Goal: Find contact information: Find contact information

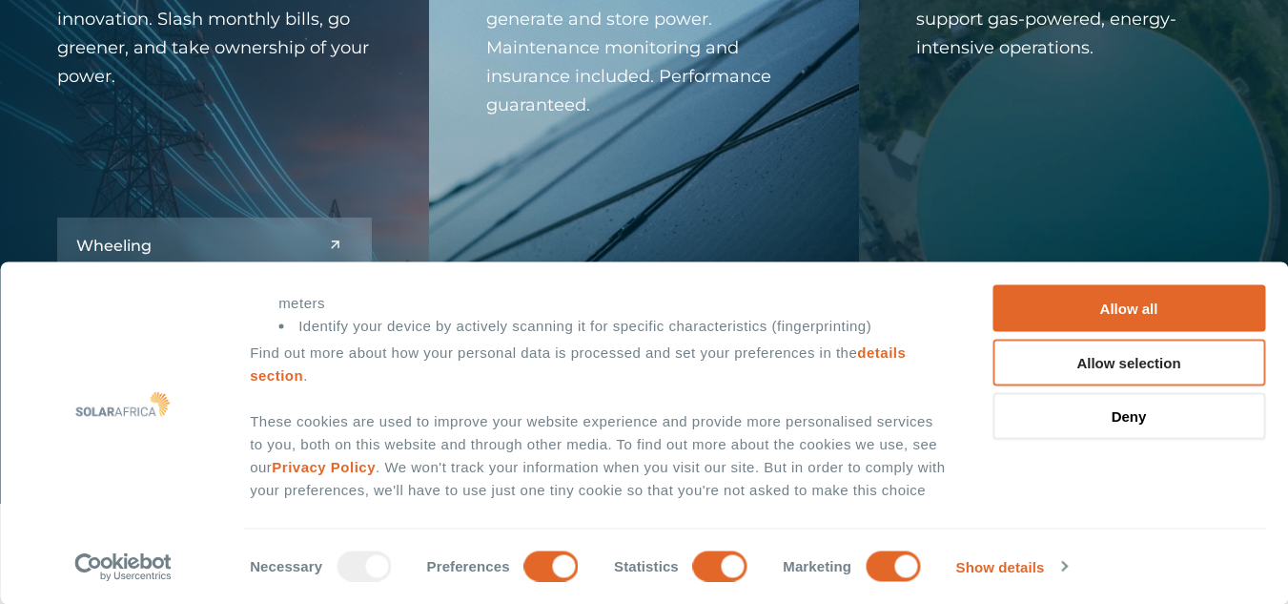
scroll to position [2342, 0]
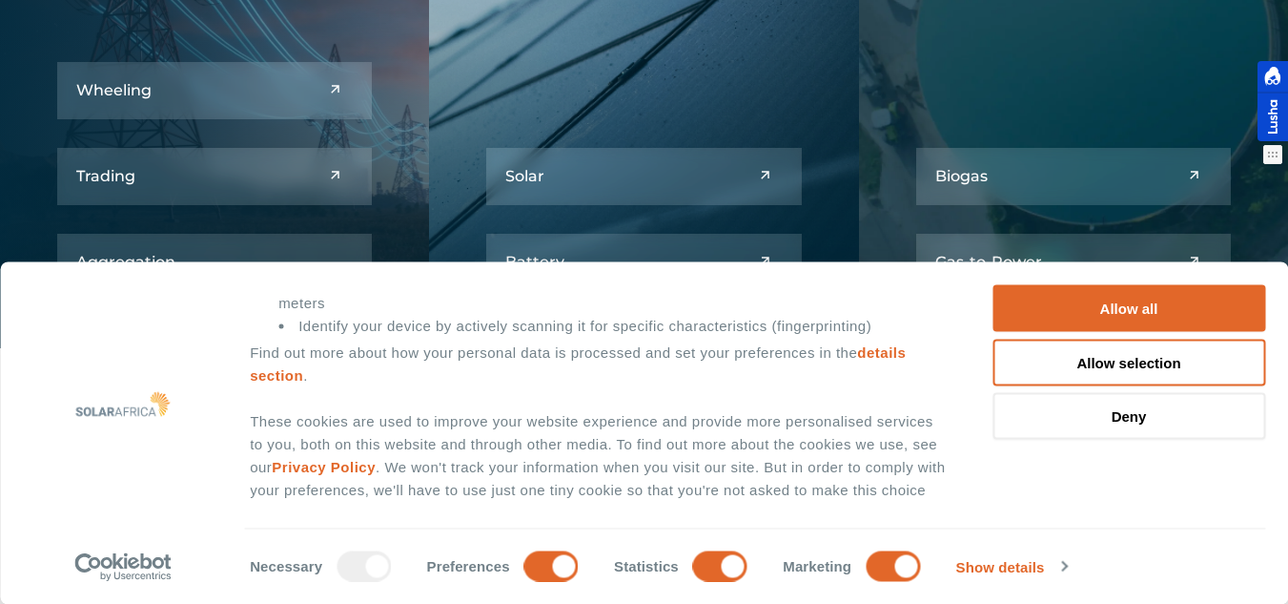
click at [1278, 112] on div at bounding box center [1273, 101] width 31 height 80
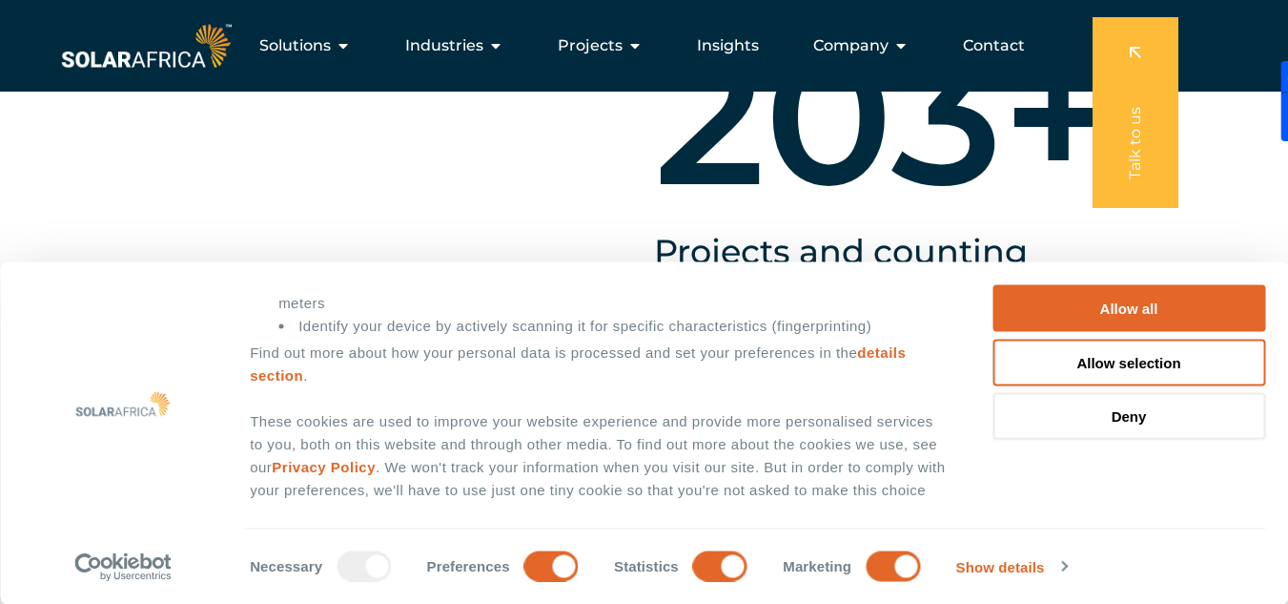
scroll to position [1325, 0]
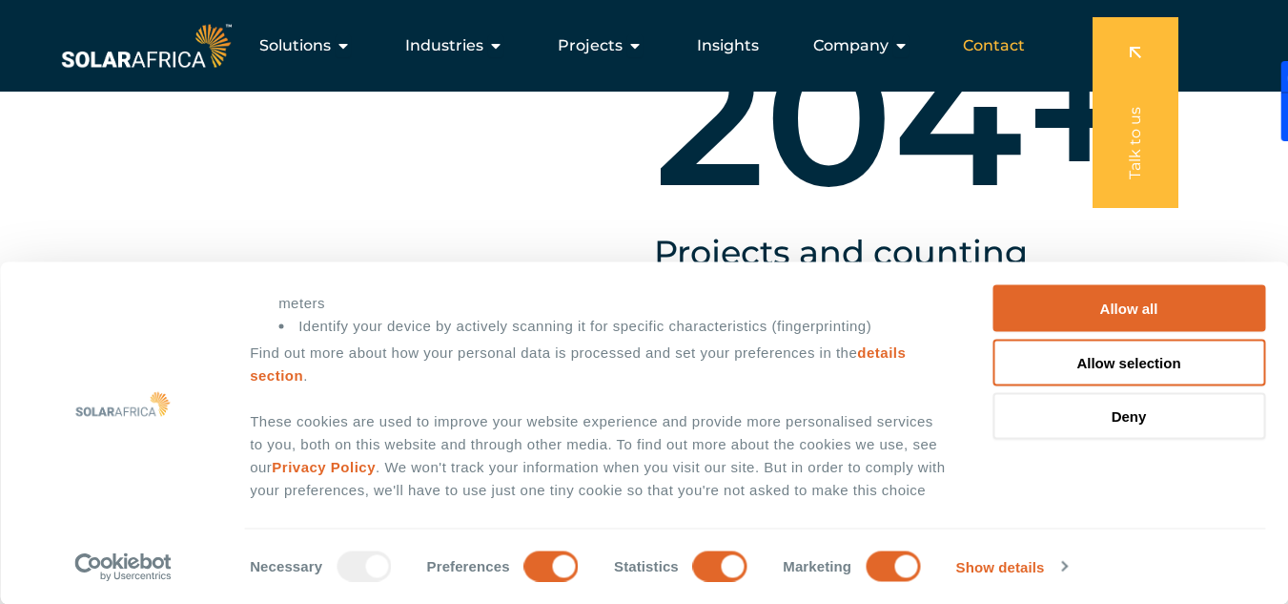
click at [1008, 44] on span "Contact" at bounding box center [994, 45] width 62 height 23
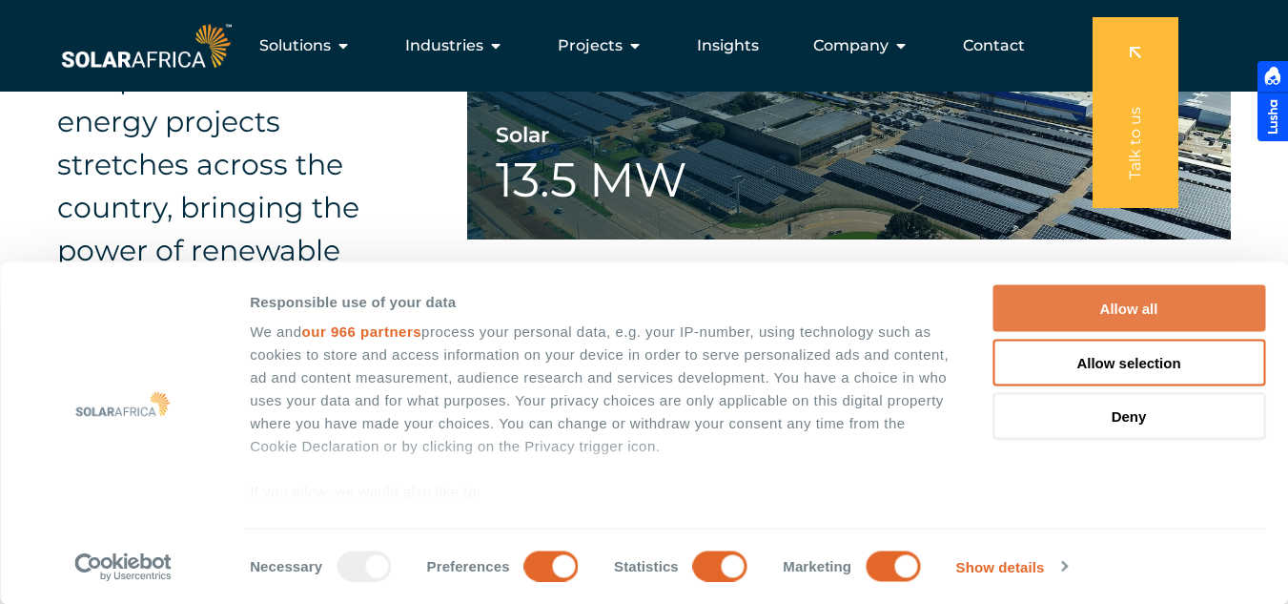
click at [1129, 301] on button "Allow all" at bounding box center [1129, 308] width 273 height 47
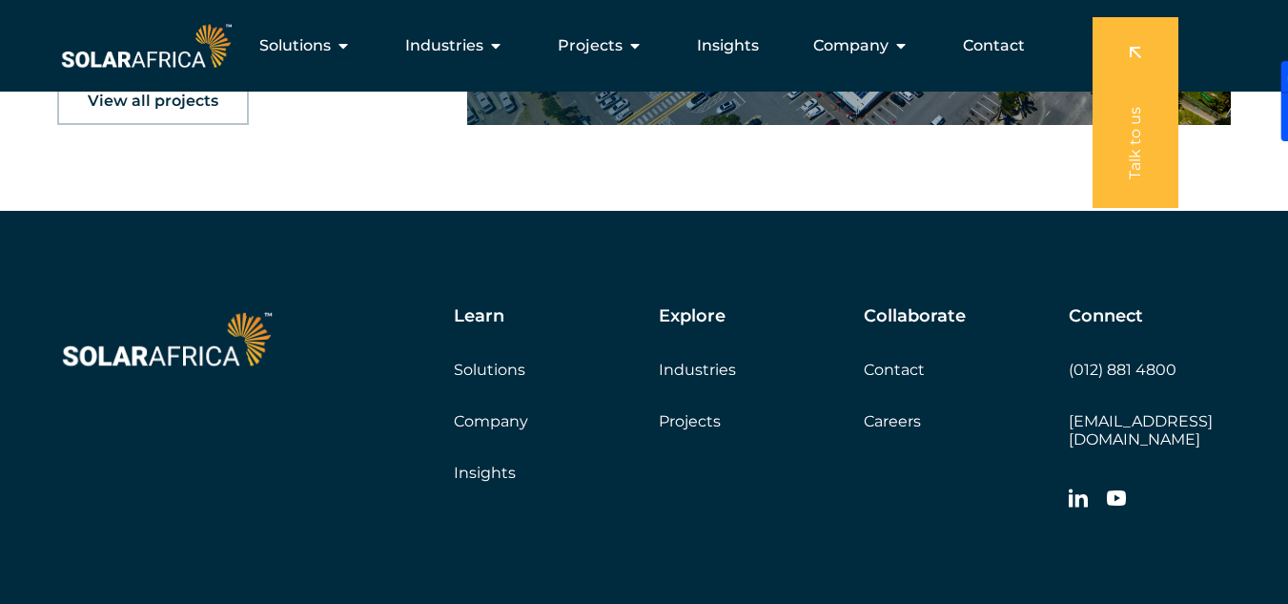
scroll to position [3019, 0]
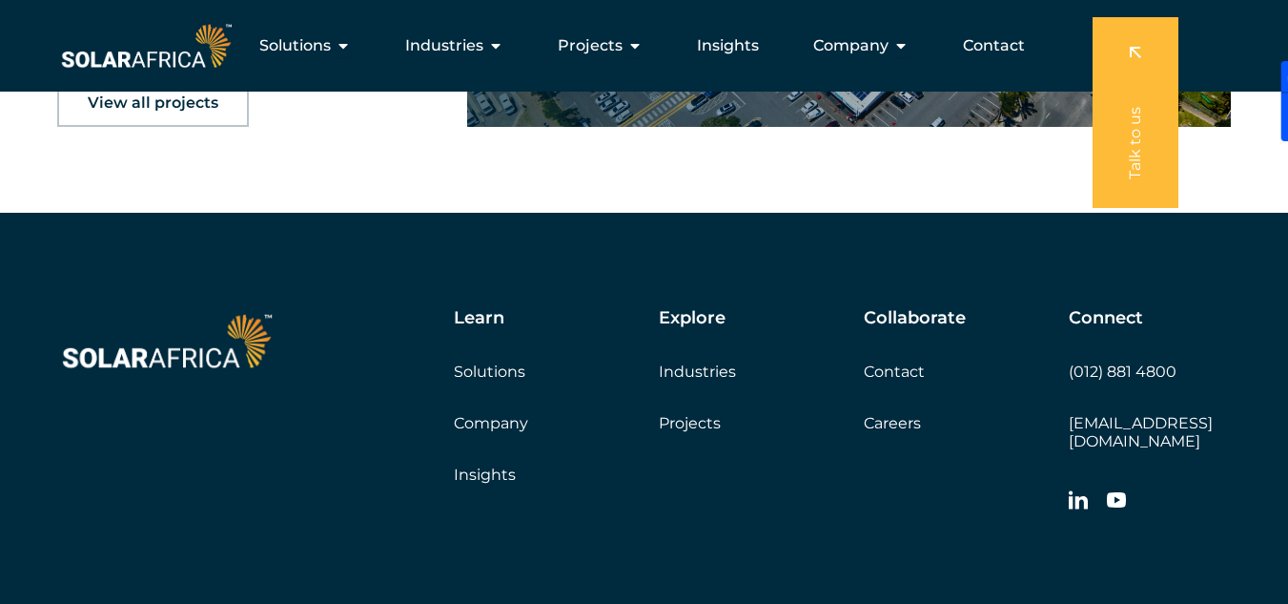
click at [903, 372] on link "Contact" at bounding box center [894, 371] width 61 height 18
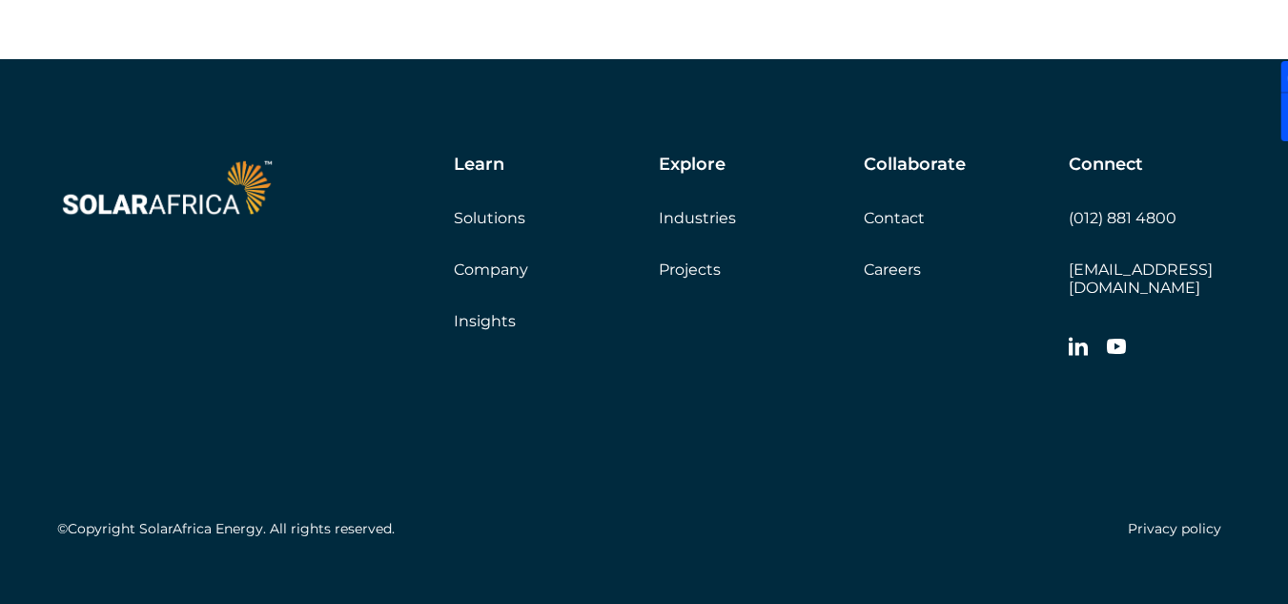
scroll to position [3176, 0]
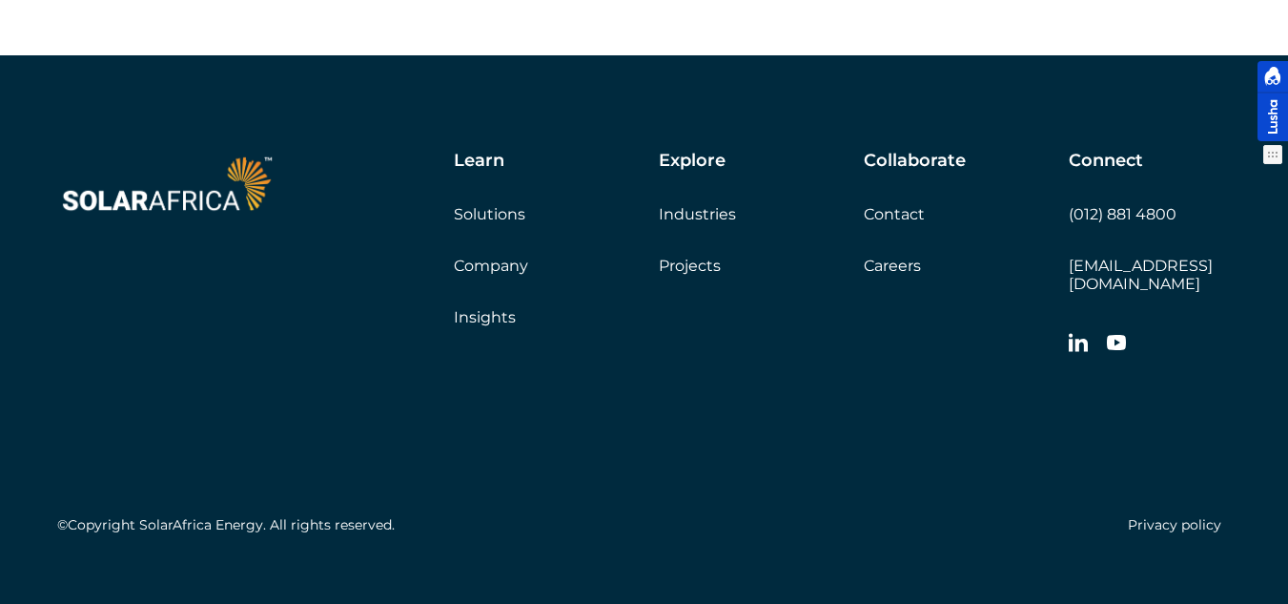
click at [1266, 113] on div at bounding box center [1273, 101] width 31 height 80
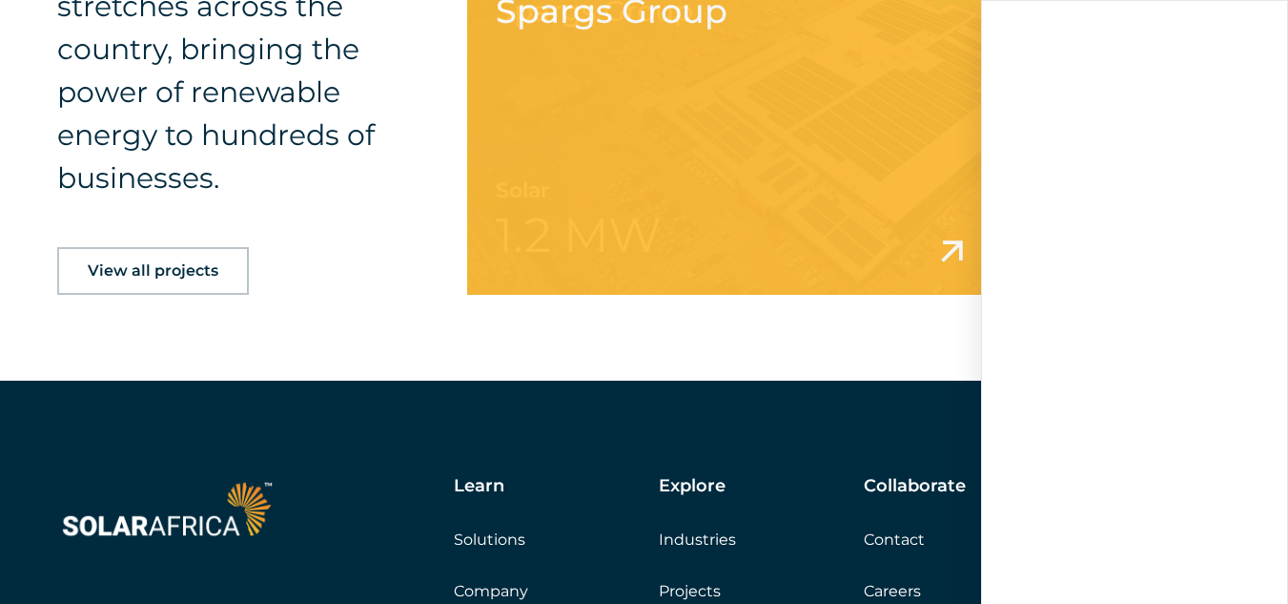
scroll to position [3192, 0]
